Goal: Transaction & Acquisition: Download file/media

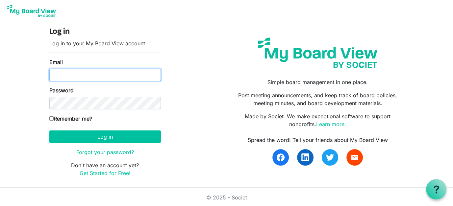
drag, startPoint x: 61, startPoint y: 75, endPoint x: 77, endPoint y: 79, distance: 16.9
click at [61, 75] on input "Email" at bounding box center [105, 75] width 112 height 13
type input "director@exeterlibrary.org"
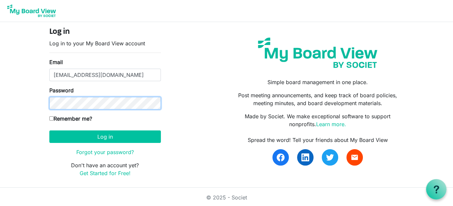
click at [49, 131] on button "Log in" at bounding box center [105, 137] width 112 height 13
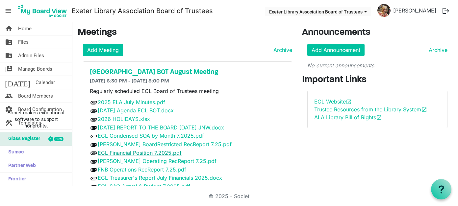
click at [139, 150] on link "ECL Financial Position 7.2025.pdf" at bounding box center [140, 153] width 84 height 7
click at [144, 142] on link "[PERSON_NAME] BoardRestricted RecReport 7.25.pdf" at bounding box center [165, 144] width 134 height 7
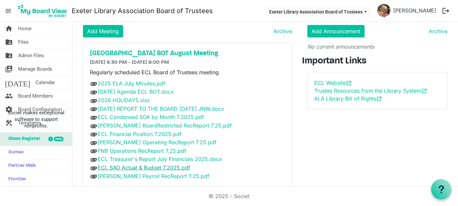
scroll to position [27, 0]
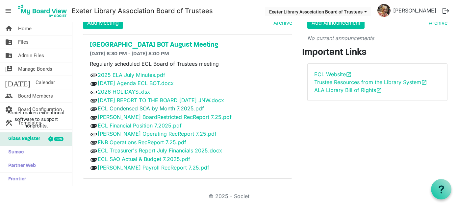
click at [168, 107] on link "ECL Condensed SOA by Month 7.2025.pdf" at bounding box center [151, 108] width 106 height 7
